Goal: Check status: Verify the current state of an ongoing process or item

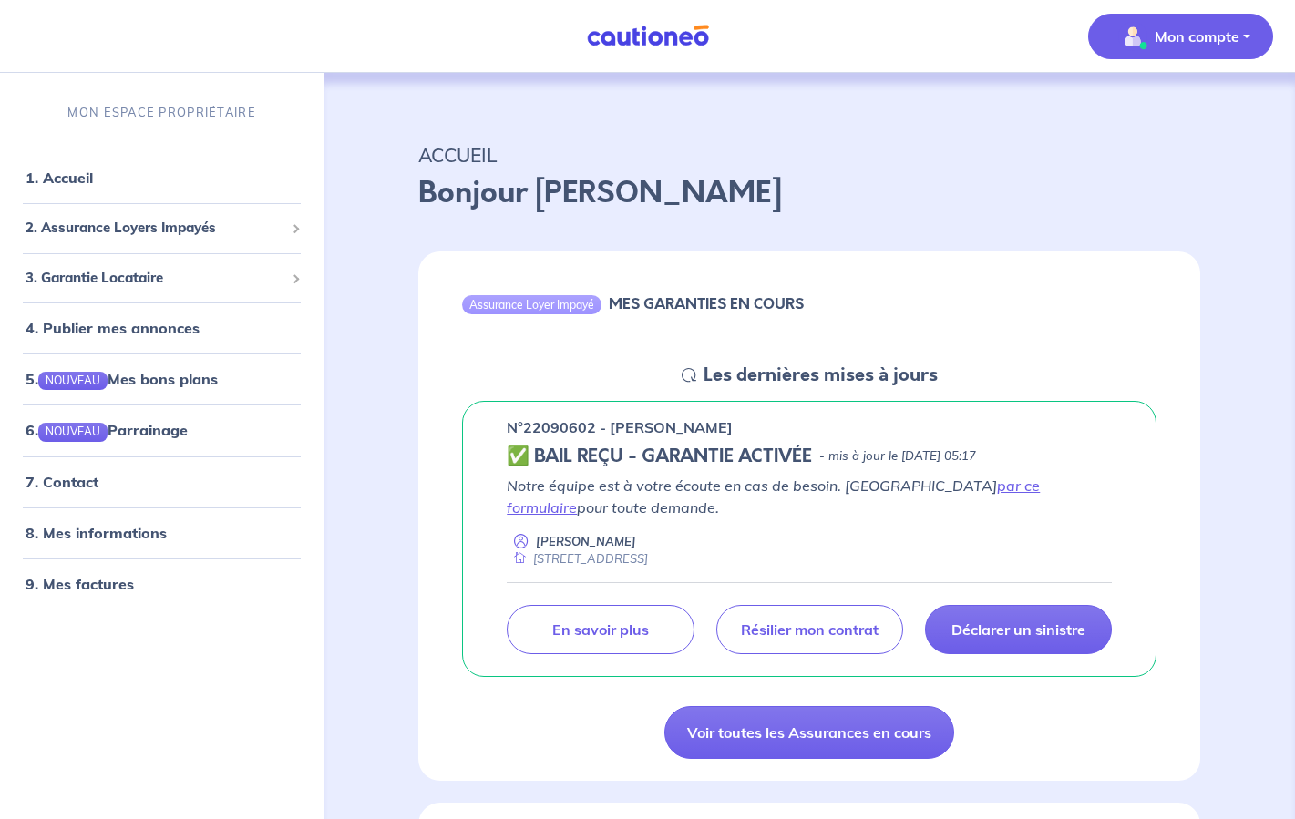
click at [1254, 46] on button "Mon compte" at bounding box center [1180, 37] width 185 height 46
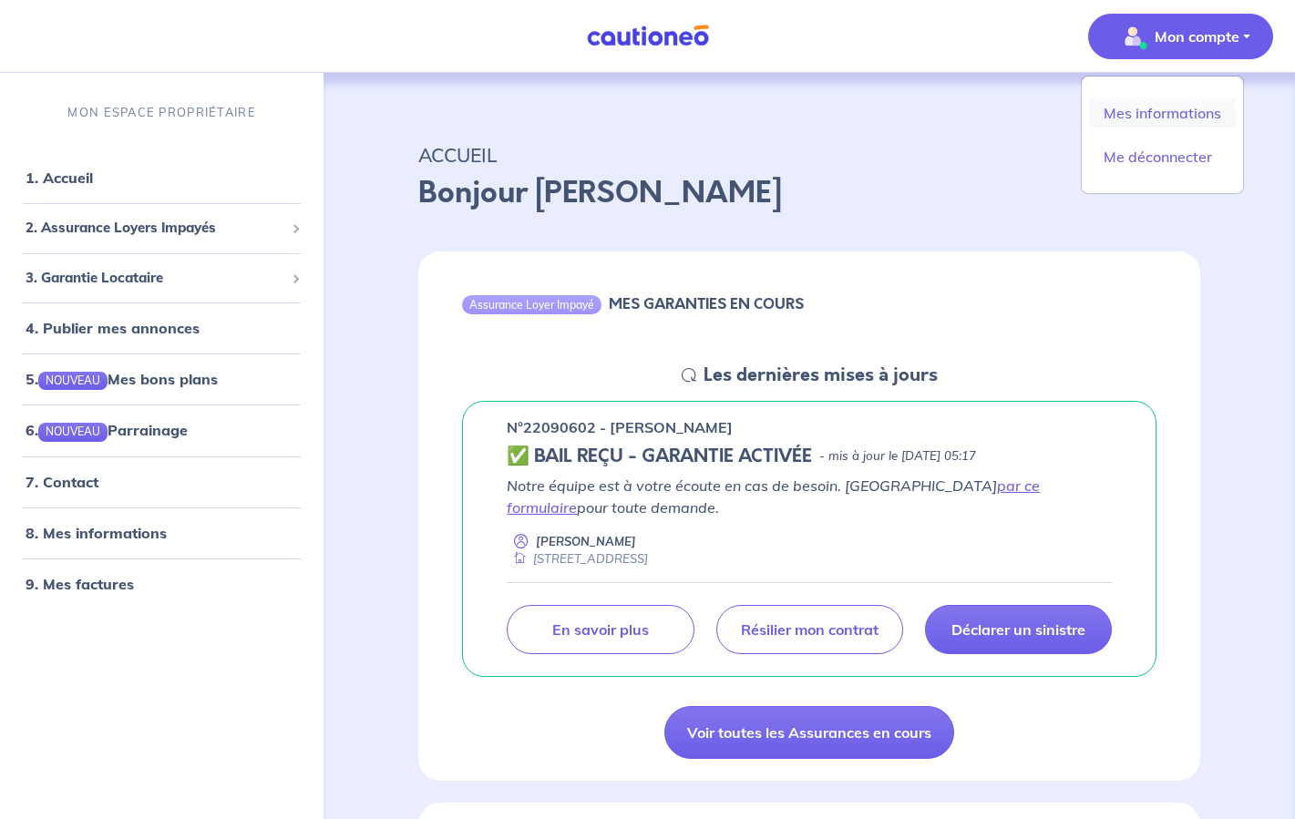
click at [1172, 117] on link "Mes informations" at bounding box center [1162, 112] width 147 height 29
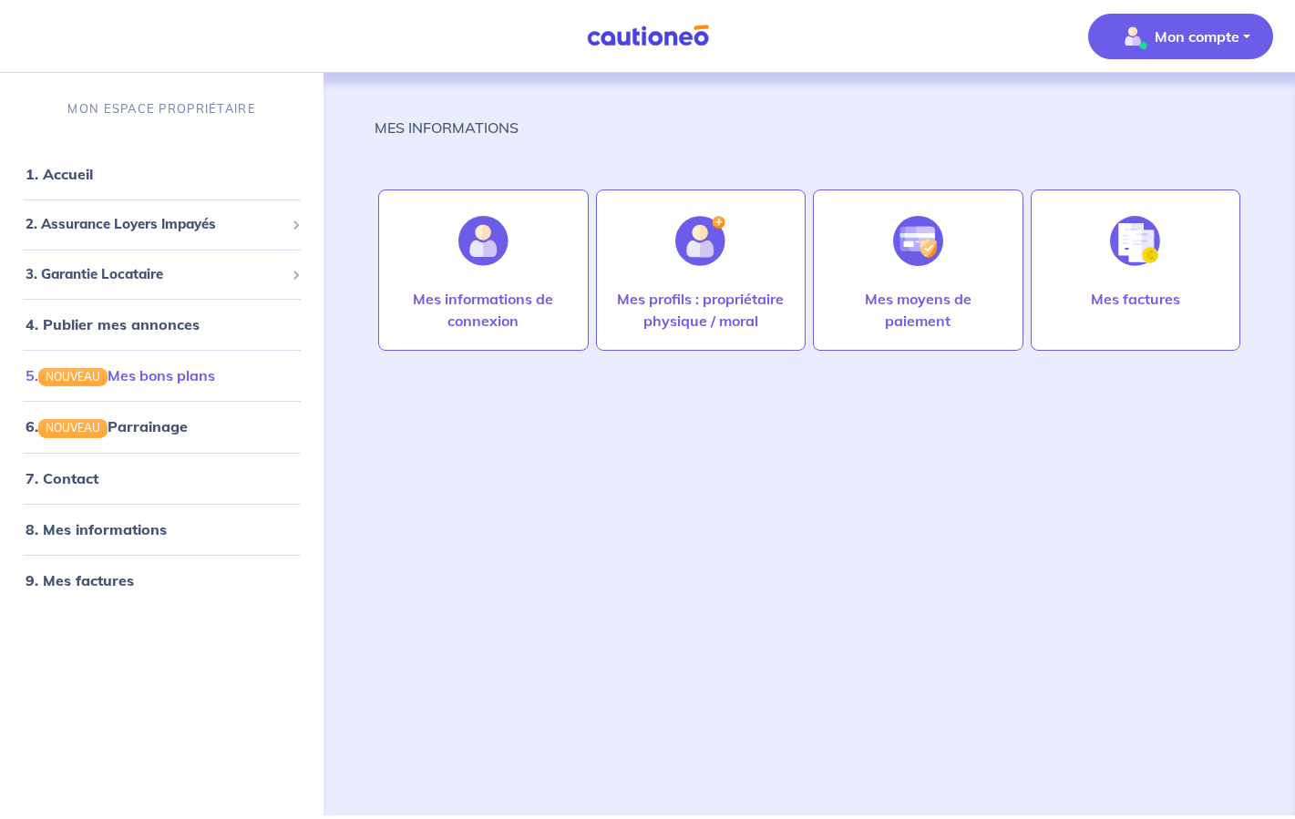
click at [153, 375] on link "5. NOUVEAU Mes bons plans" at bounding box center [121, 375] width 190 height 18
click at [201, 231] on span "2. Assurance Loyers Impayés" at bounding box center [155, 224] width 259 height 21
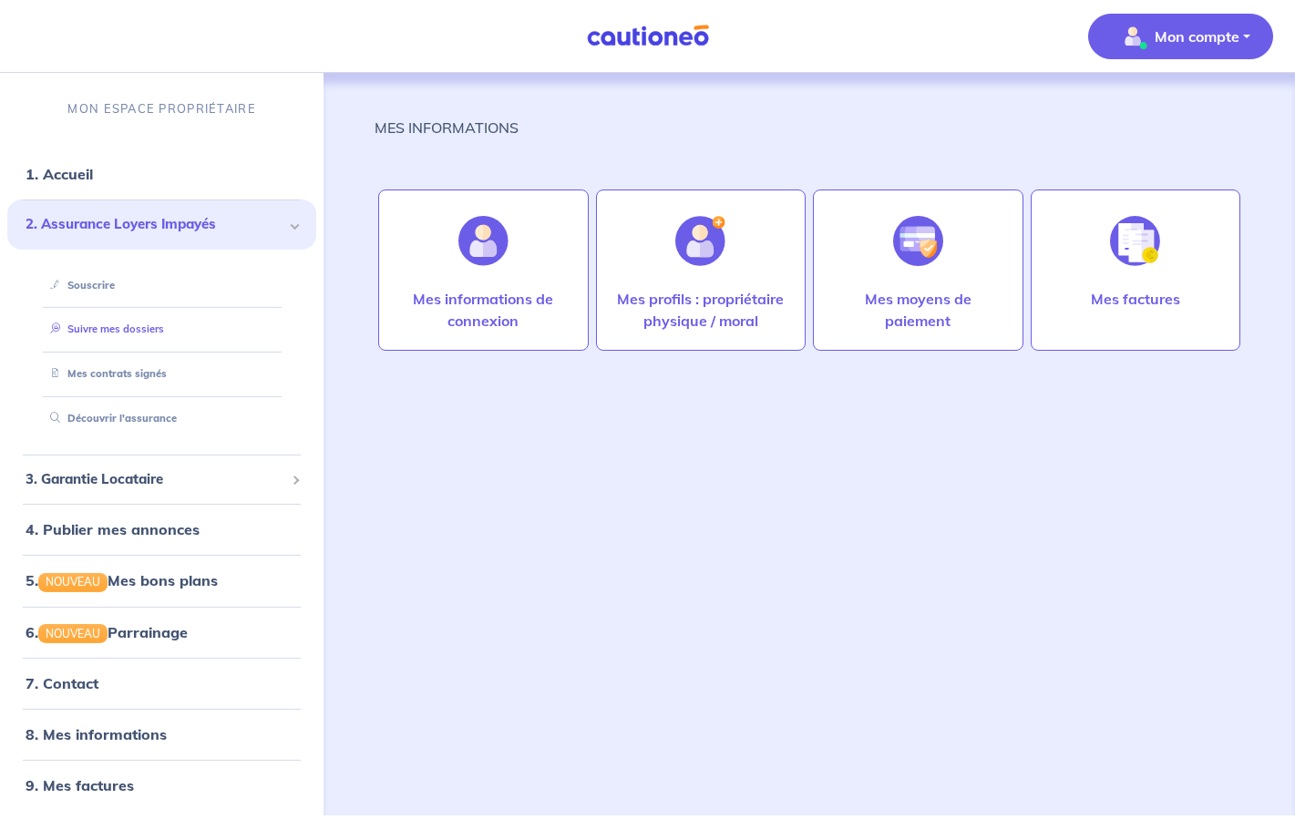
click at [164, 326] on link "Suivre mes dossiers" at bounding box center [103, 329] width 121 height 13
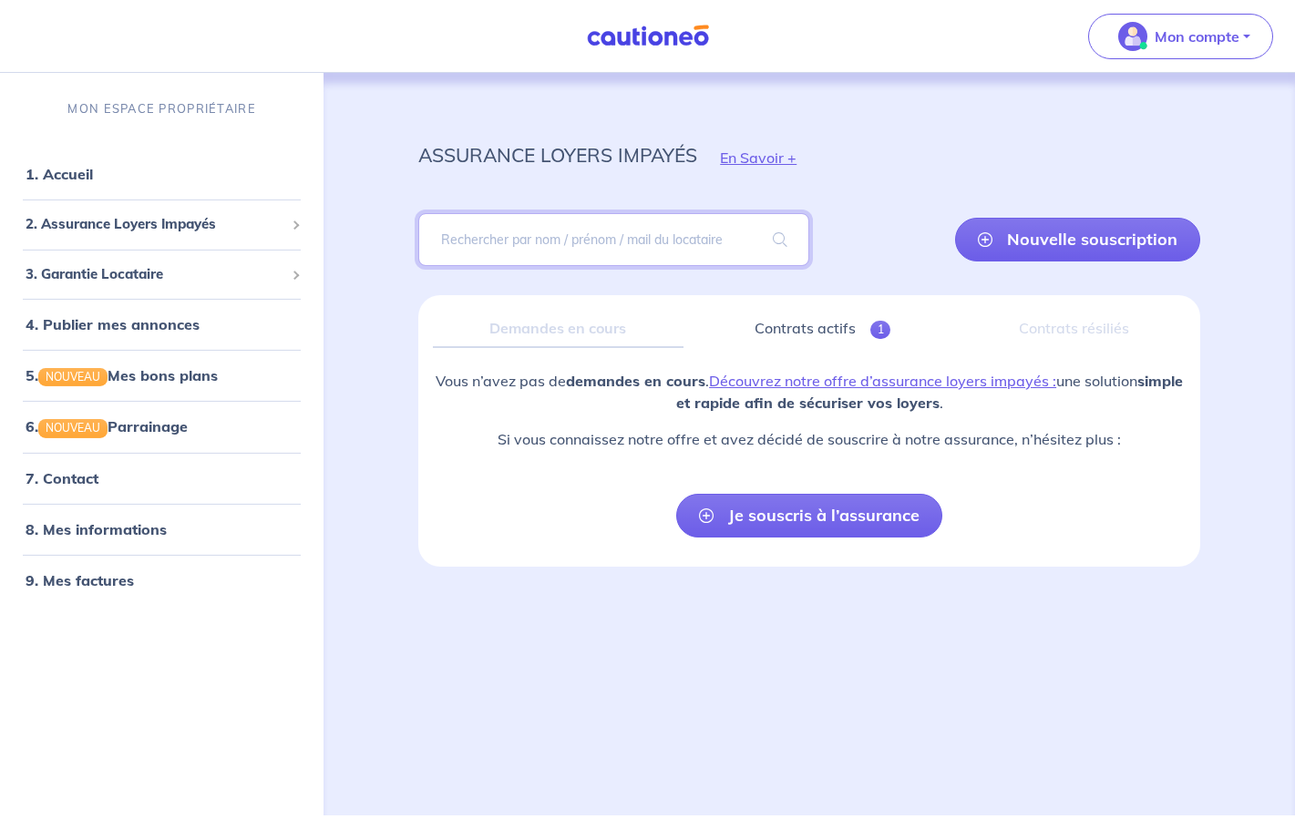
click at [694, 242] on input "search" at bounding box center [613, 239] width 391 height 53
type input "[PERSON_NAME]"
click at [797, 252] on span at bounding box center [780, 239] width 58 height 51
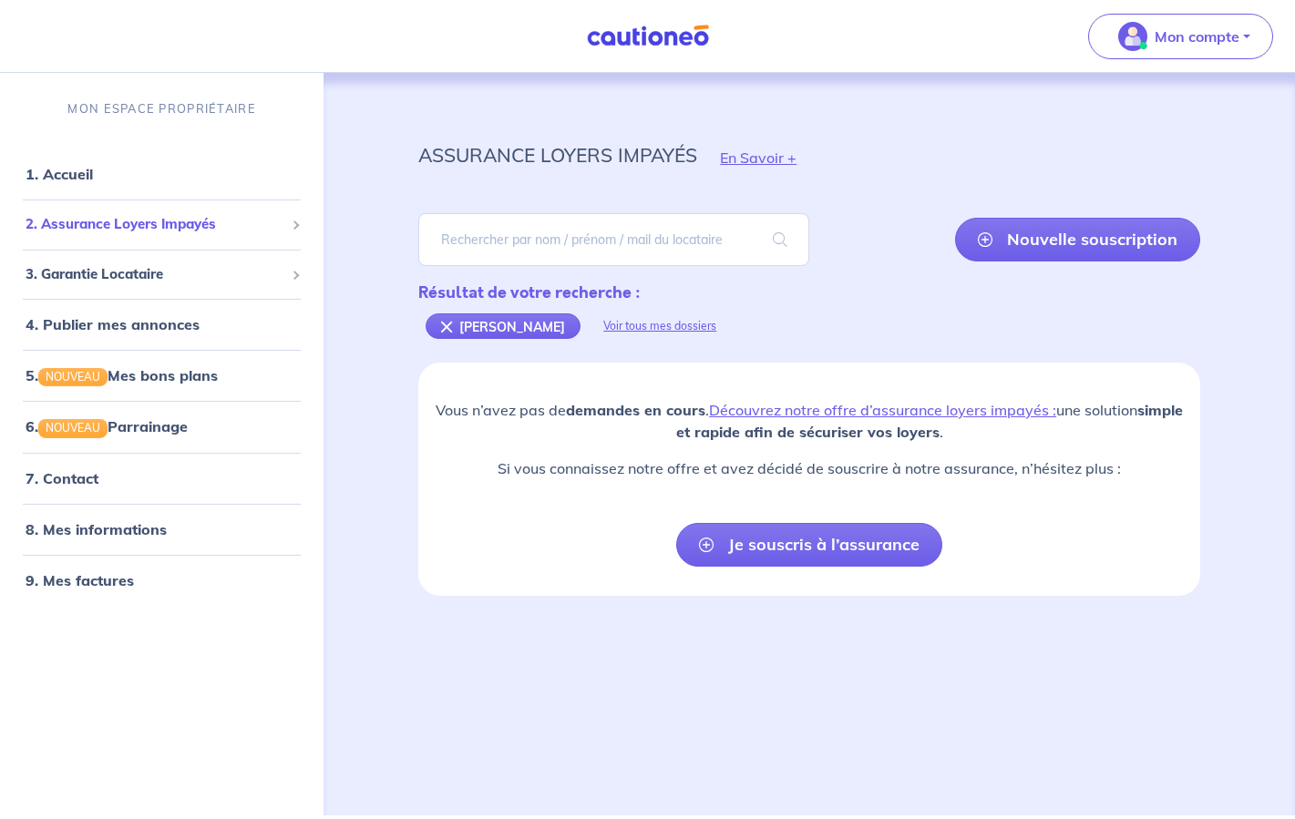
click at [129, 226] on span "2. Assurance Loyers Impayés" at bounding box center [155, 224] width 259 height 21
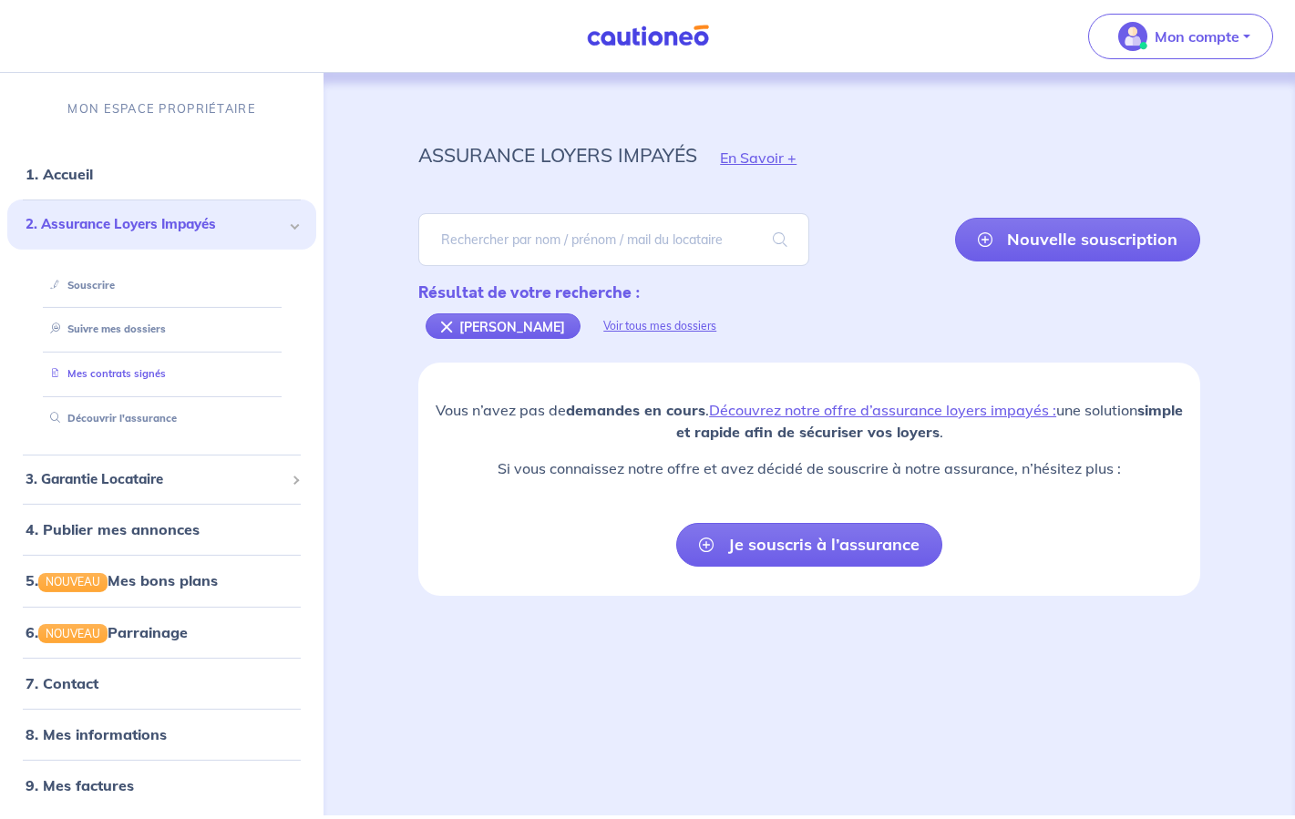
click at [142, 367] on link "Mes contrats signés" at bounding box center [104, 373] width 123 height 13
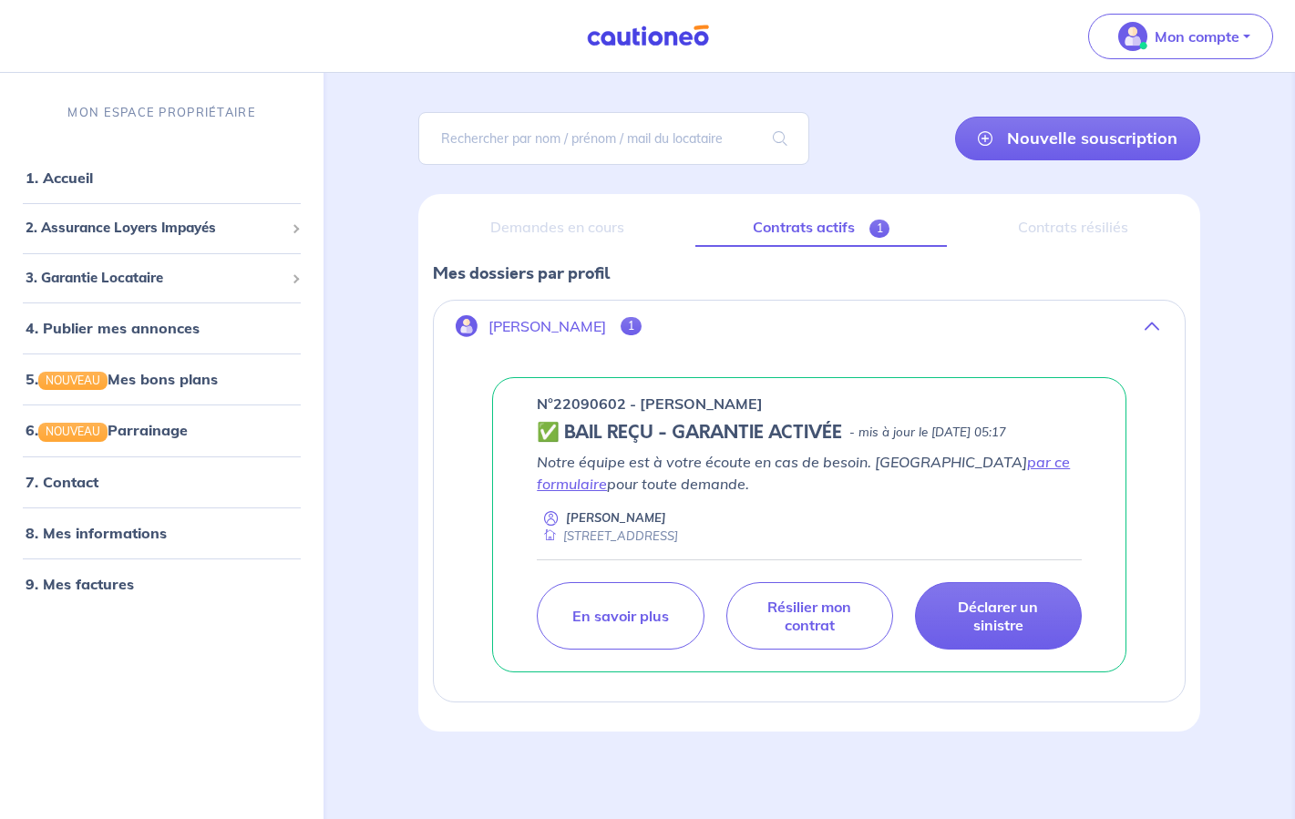
scroll to position [100, 0]
